Goal: Task Accomplishment & Management: Manage account settings

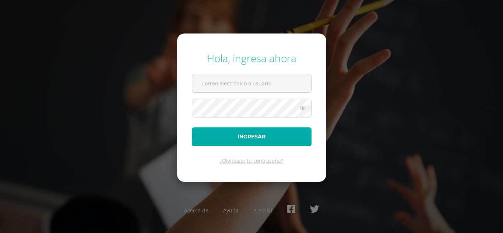
type input "[PERSON_NAME][EMAIL_ADDRESS][PERSON_NAME][DOMAIN_NAME]"
click at [240, 139] on button "Ingresar" at bounding box center [252, 136] width 120 height 19
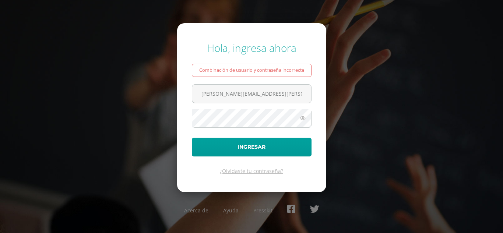
click at [306, 116] on icon at bounding box center [303, 118] width 10 height 9
click at [192, 138] on button "Ingresar" at bounding box center [252, 147] width 120 height 19
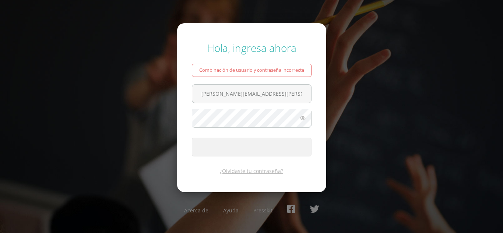
click at [396, 147] on div "Hola, ingresa ahora Combinación de usuario y contraseña incorrecta astrid.arrec…" at bounding box center [251, 116] width 475 height 163
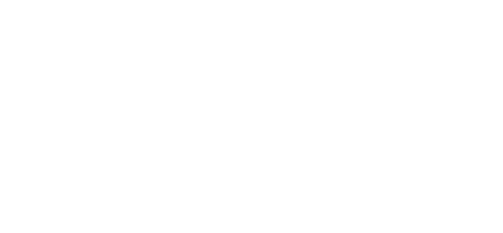
click at [0, 172] on html "Hola Astrid, bienvenido a Edoo! Archivos Cerrar panel Configuración Cerrar sesi…" at bounding box center [0, 106] width 0 height 212
click at [0, 212] on html "Hola Astrid, bienvenido a Edoo! Archivos Cerrar panel Configuración Cerrar sesi…" at bounding box center [0, 106] width 0 height 212
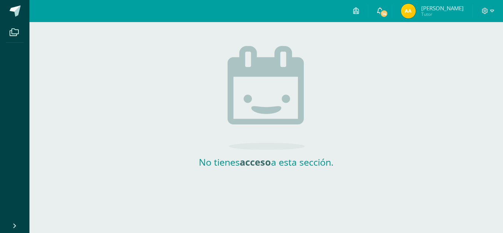
click at [383, 13] on icon at bounding box center [380, 10] width 6 height 7
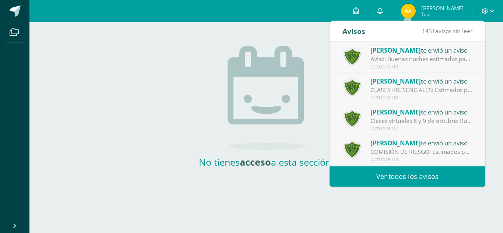
click at [416, 12] on img at bounding box center [408, 11] width 15 height 15
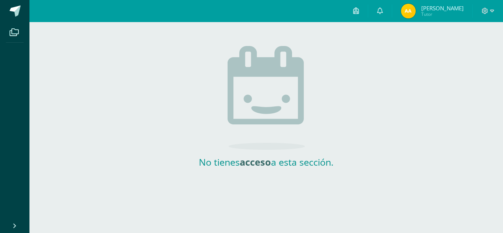
click at [454, 14] on span "Tutor" at bounding box center [443, 14] width 42 height 6
click at [492, 12] on icon at bounding box center [492, 11] width 4 height 7
click at [451, 7] on span "[PERSON_NAME]" at bounding box center [443, 7] width 42 height 7
click at [457, 10] on span "[PERSON_NAME]" at bounding box center [443, 7] width 42 height 7
click at [454, 9] on span "[PERSON_NAME]" at bounding box center [443, 7] width 42 height 7
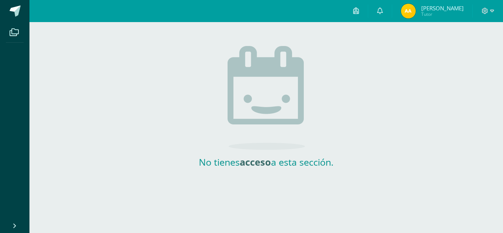
click at [416, 15] on img at bounding box center [408, 11] width 15 height 15
click at [12, 27] on span at bounding box center [14, 32] width 17 height 17
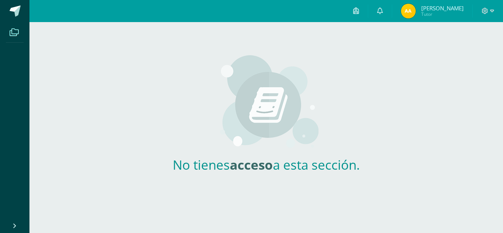
click at [416, 13] on img at bounding box center [408, 11] width 15 height 15
click at [457, 10] on span "[PERSON_NAME]" at bounding box center [443, 7] width 42 height 7
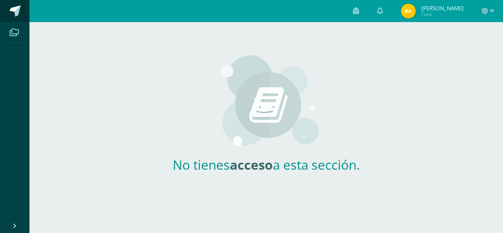
click at [11, 11] on span at bounding box center [15, 11] width 11 height 11
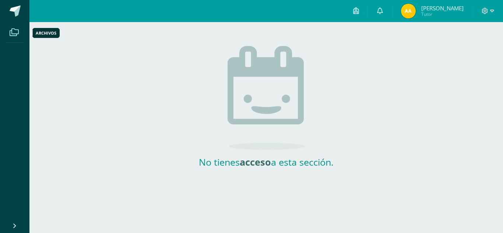
click at [11, 38] on span at bounding box center [14, 32] width 17 height 17
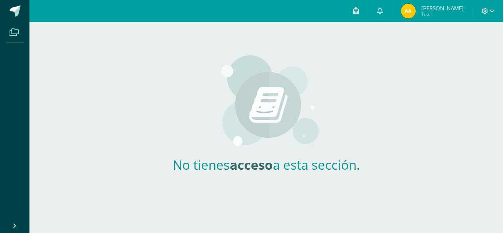
click at [368, 13] on link at bounding box center [357, 11] width 24 height 22
click at [383, 13] on icon at bounding box center [380, 10] width 6 height 7
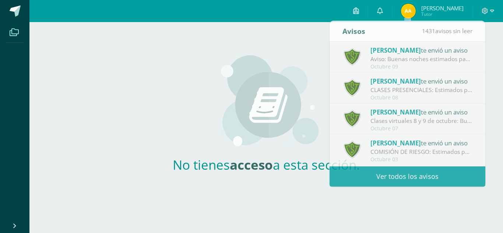
click at [453, 9] on span "[PERSON_NAME]" at bounding box center [443, 7] width 42 height 7
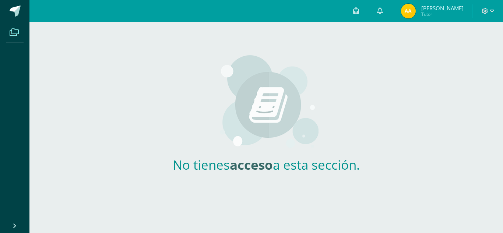
click at [416, 10] on img at bounding box center [408, 11] width 15 height 15
click at [486, 8] on icon at bounding box center [485, 11] width 6 height 6
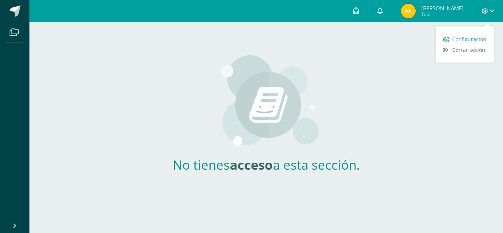
click at [457, 39] on span "Configuración" at bounding box center [470, 39] width 34 height 7
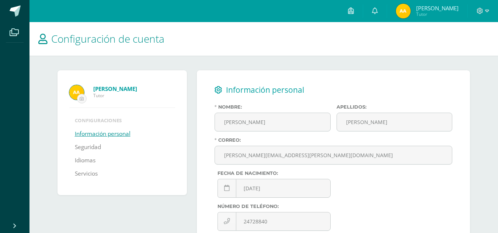
scroll to position [174, 0]
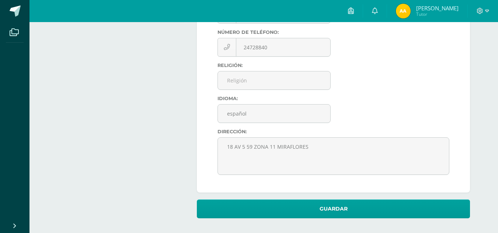
drag, startPoint x: 503, startPoint y: 31, endPoint x: 503, endPoint y: 197, distance: 166.6
click at [498, 197] on html "Archivos Cerrar panel Configuración Cerrar sesión [PERSON_NAME] [PERSON_NAME] 1…" at bounding box center [249, 30] width 498 height 408
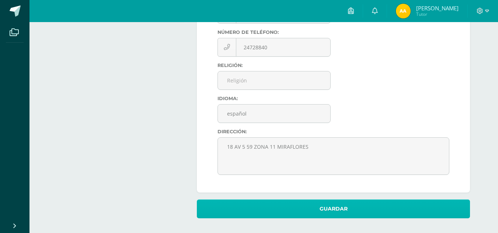
click at [351, 210] on button "Guardar" at bounding box center [333, 209] width 273 height 19
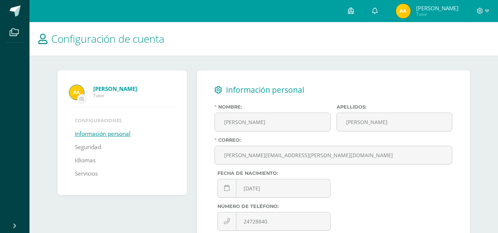
click at [109, 117] on li "Configuraciones" at bounding box center [122, 120] width 95 height 7
click at [107, 84] on div "[PERSON_NAME]" at bounding box center [122, 88] width 106 height 21
click at [109, 89] on strong "[PERSON_NAME]" at bounding box center [115, 88] width 44 height 7
